Goal: Task Accomplishment & Management: Manage account settings

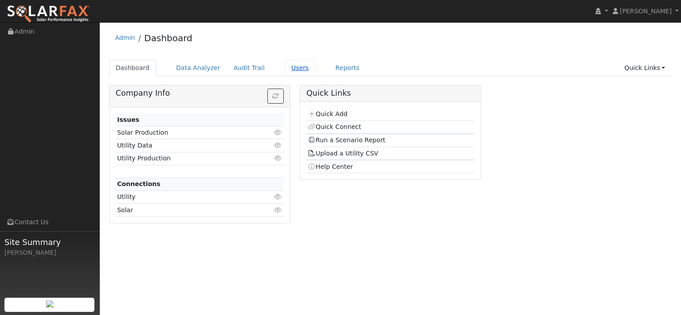
click at [316, 75] on link "Users" at bounding box center [300, 68] width 31 height 16
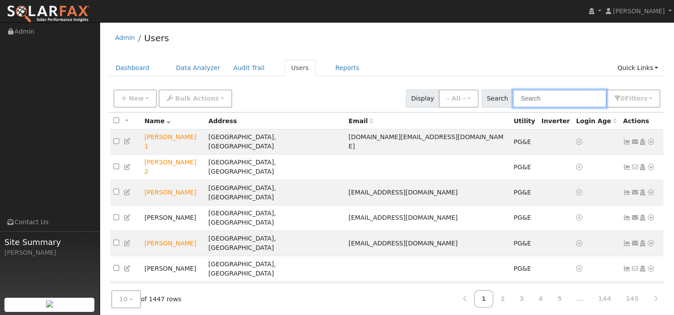
click at [518, 108] on input "text" at bounding box center [560, 99] width 94 height 18
paste input "David Morris"
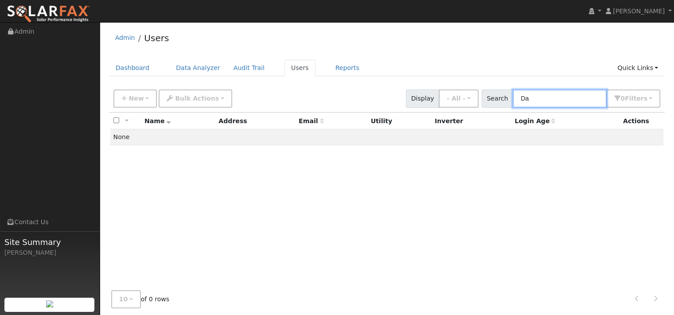
type input "D"
